Goal: Check status: Check status

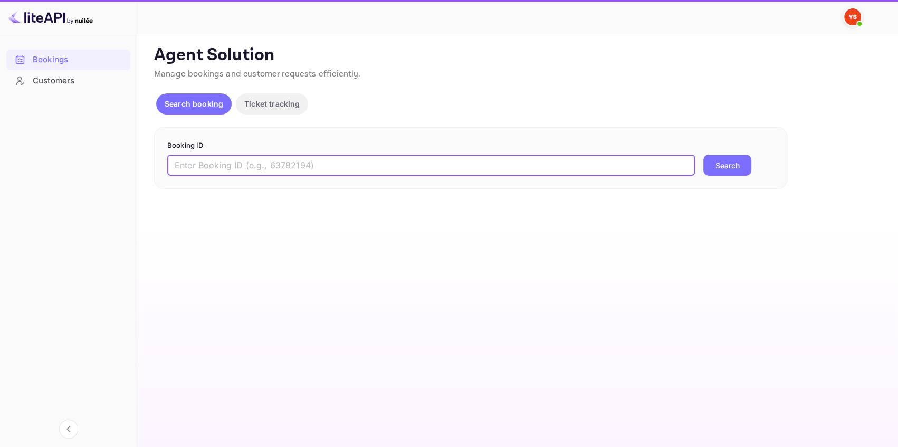
click at [205, 163] on input "text" at bounding box center [431, 165] width 528 height 21
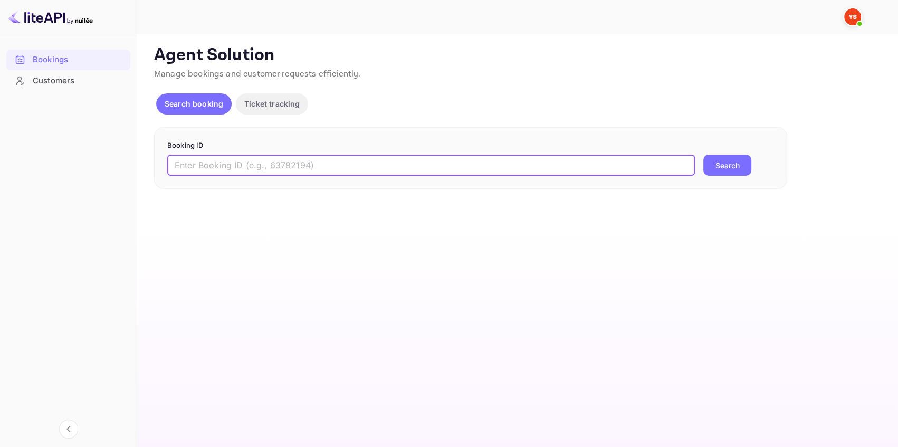
paste input "7257029"
type input "7257029"
click at [727, 166] on button "Search" at bounding box center [728, 165] width 48 height 21
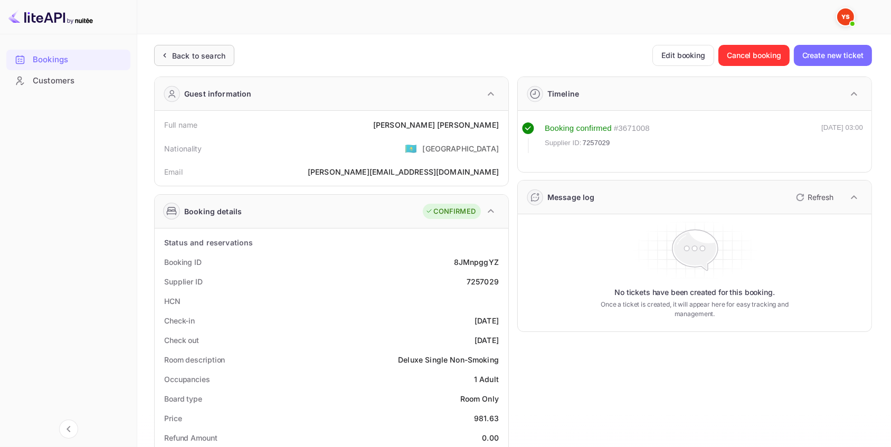
click at [213, 52] on div "Back to search" at bounding box center [198, 55] width 53 height 11
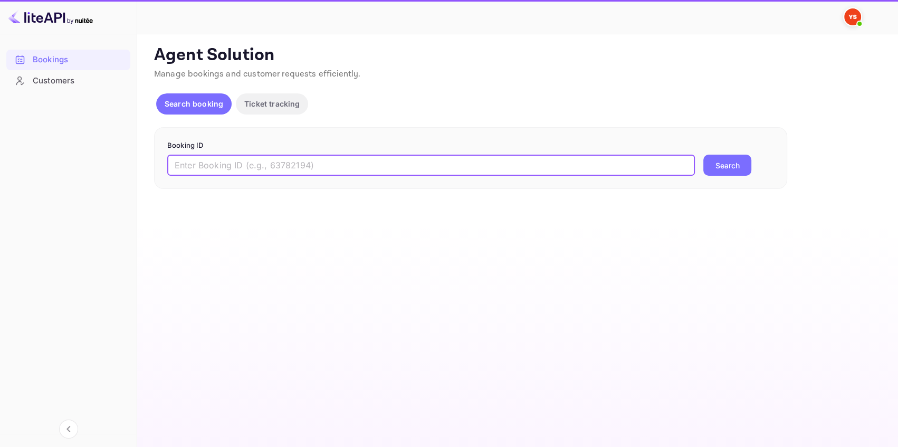
drag, startPoint x: 336, startPoint y: 164, endPoint x: 343, endPoint y: 161, distance: 7.6
click at [337, 164] on input "text" at bounding box center [431, 165] width 528 height 21
paste input "8215059"
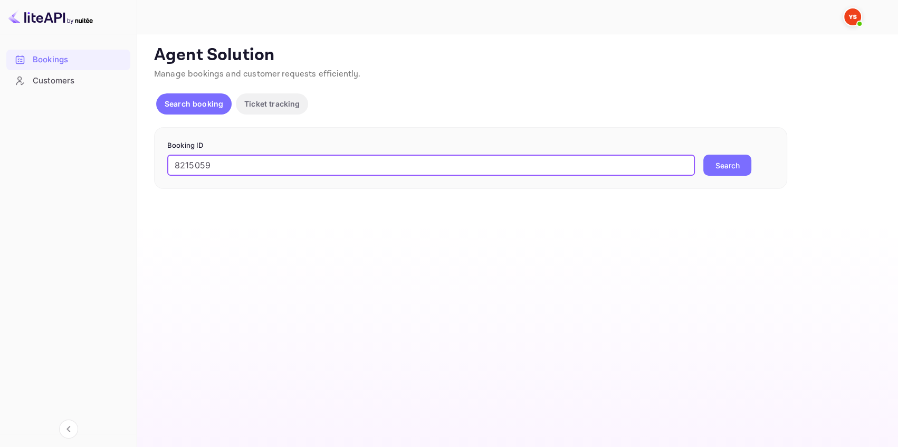
type input "8215059"
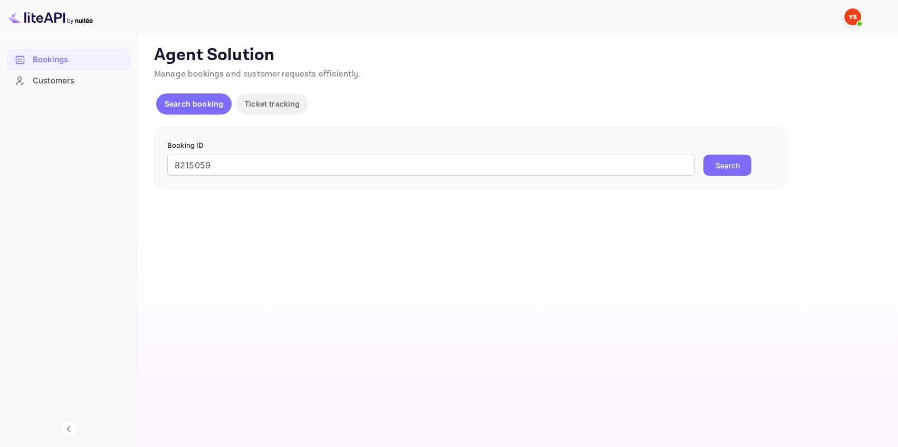
click at [739, 167] on button "Search" at bounding box center [728, 165] width 48 height 21
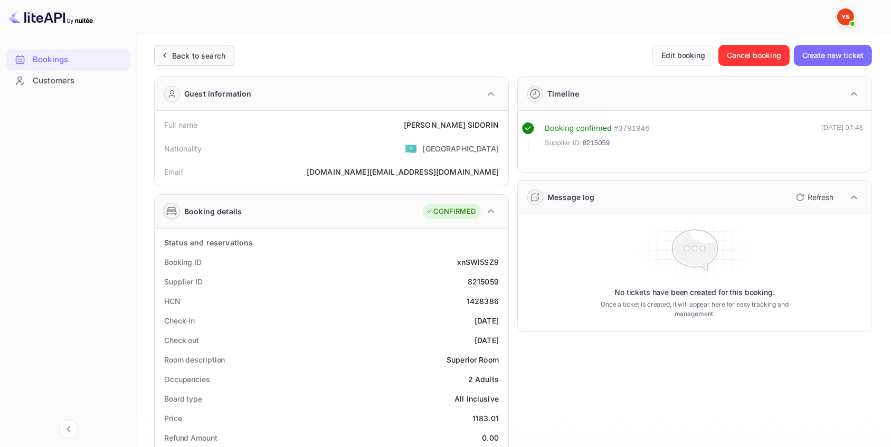
click at [232, 58] on div "Back to search" at bounding box center [194, 55] width 80 height 21
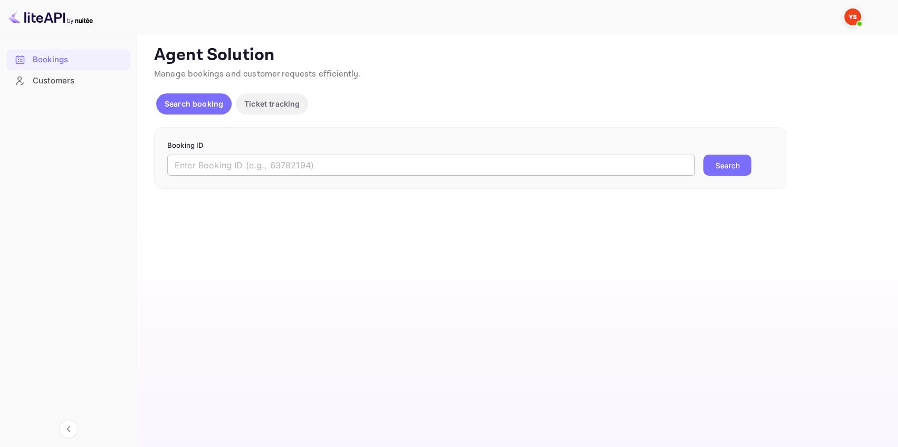
click at [312, 175] on input "text" at bounding box center [431, 165] width 528 height 21
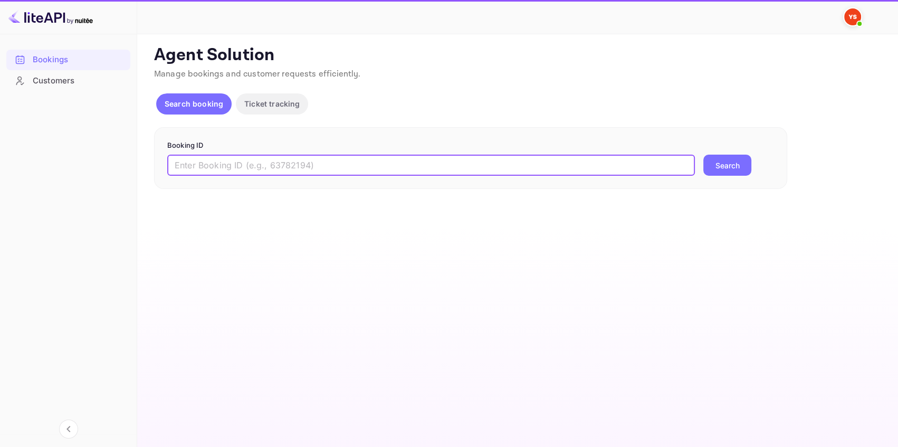
paste input "9678039"
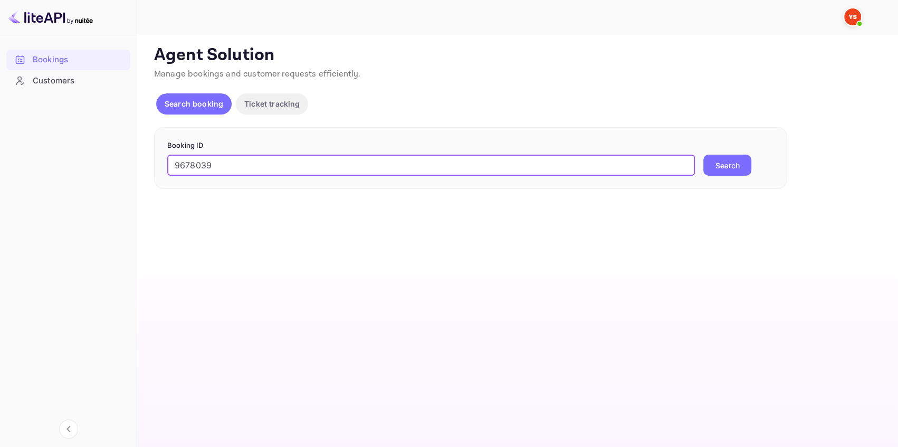
type input "9678039"
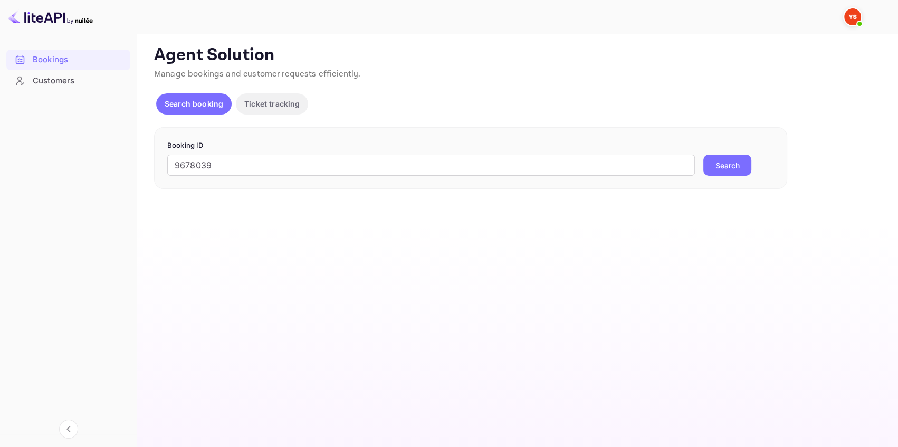
click at [710, 167] on button "Search" at bounding box center [728, 165] width 48 height 21
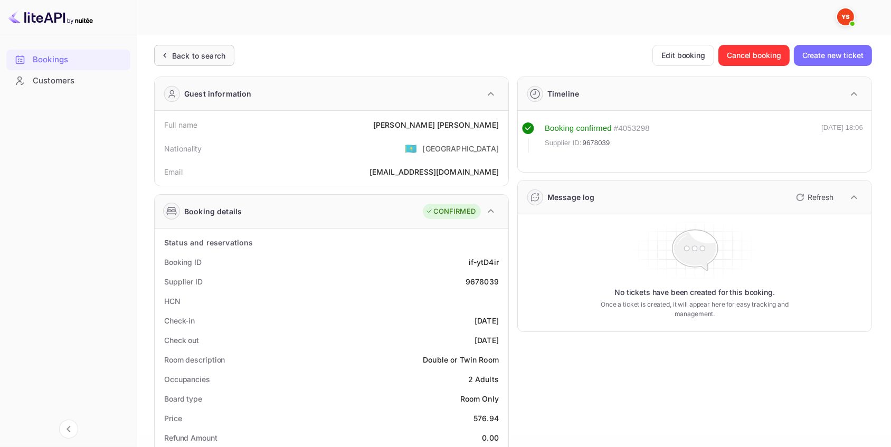
click at [199, 58] on div "Back to search" at bounding box center [198, 55] width 53 height 11
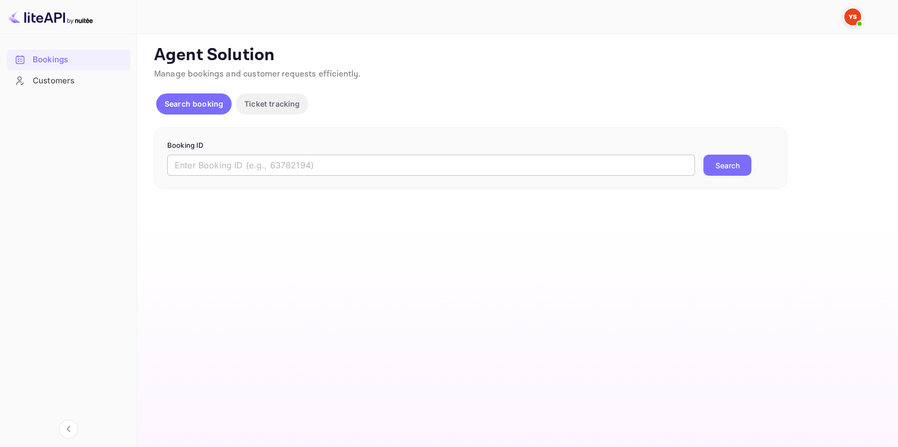
click at [226, 165] on input "text" at bounding box center [431, 165] width 528 height 21
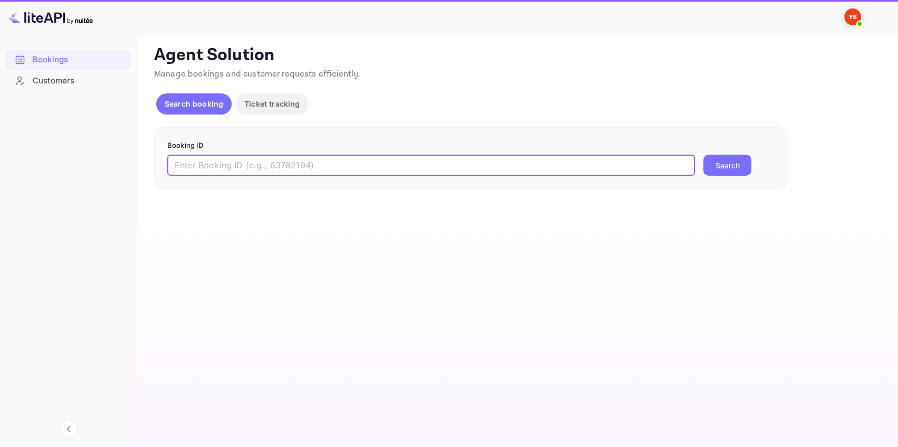
paste input "9656136"
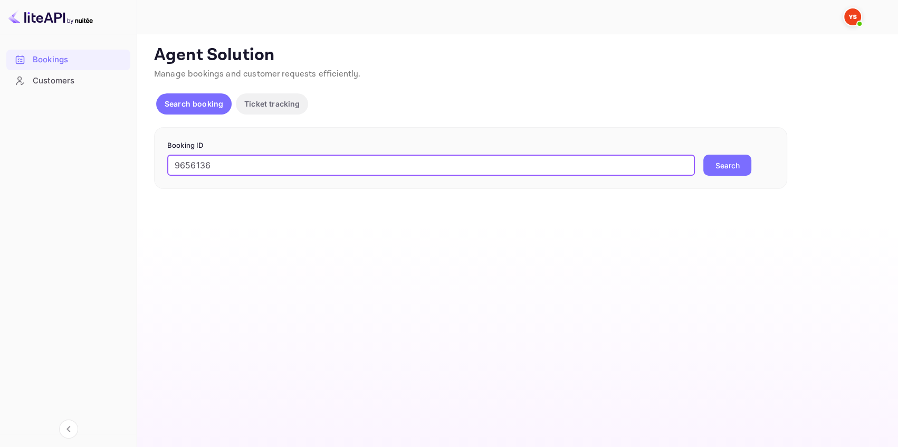
type input "9656136"
click at [718, 168] on button "Search" at bounding box center [728, 165] width 48 height 21
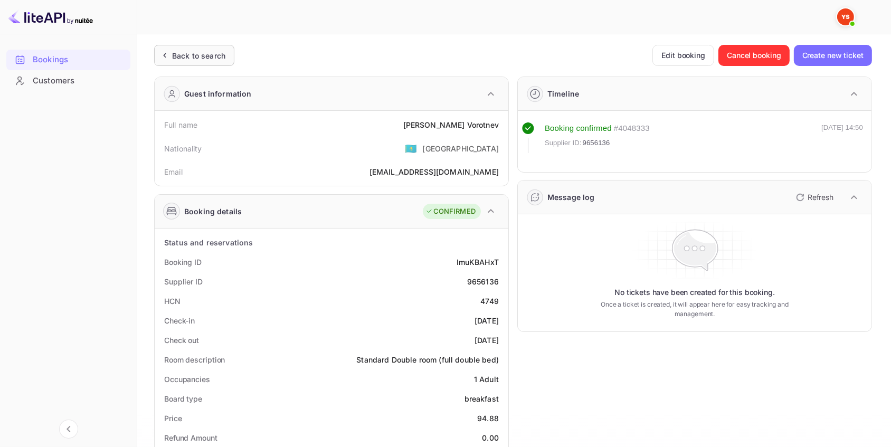
click at [194, 53] on div "Back to search" at bounding box center [198, 55] width 53 height 11
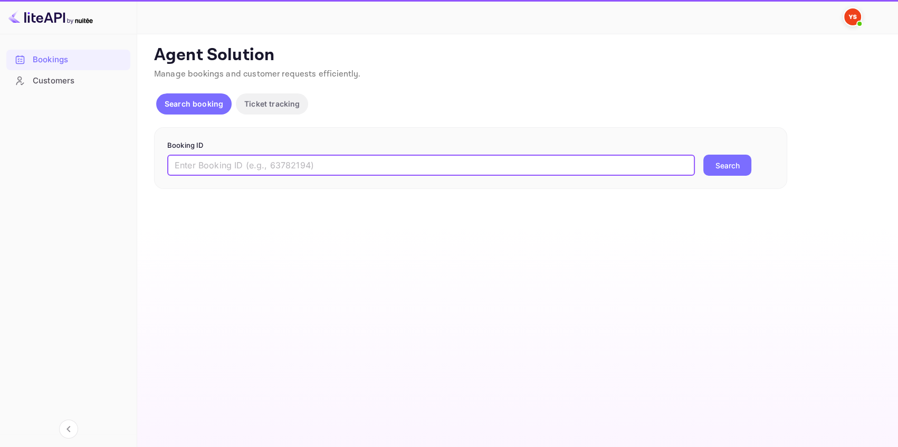
click at [275, 165] on input "text" at bounding box center [431, 165] width 528 height 21
paste input "8215059"
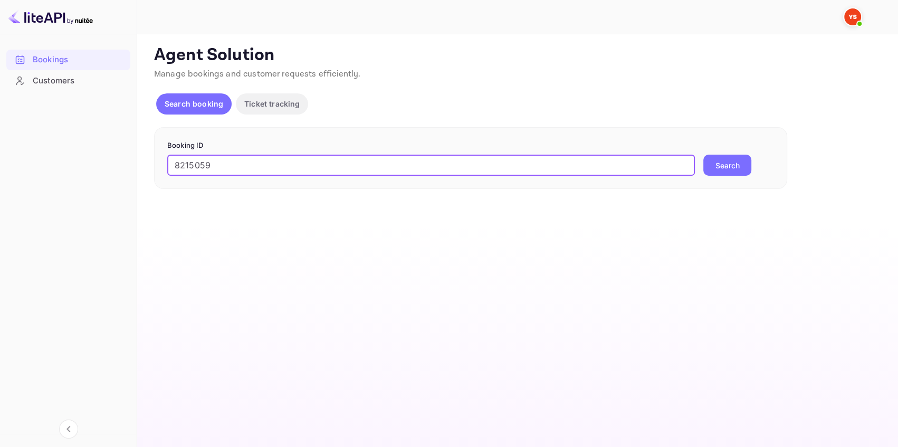
type input "8215059"
click at [709, 168] on button "Search" at bounding box center [728, 165] width 48 height 21
